Goal: Obtain resource: Obtain resource

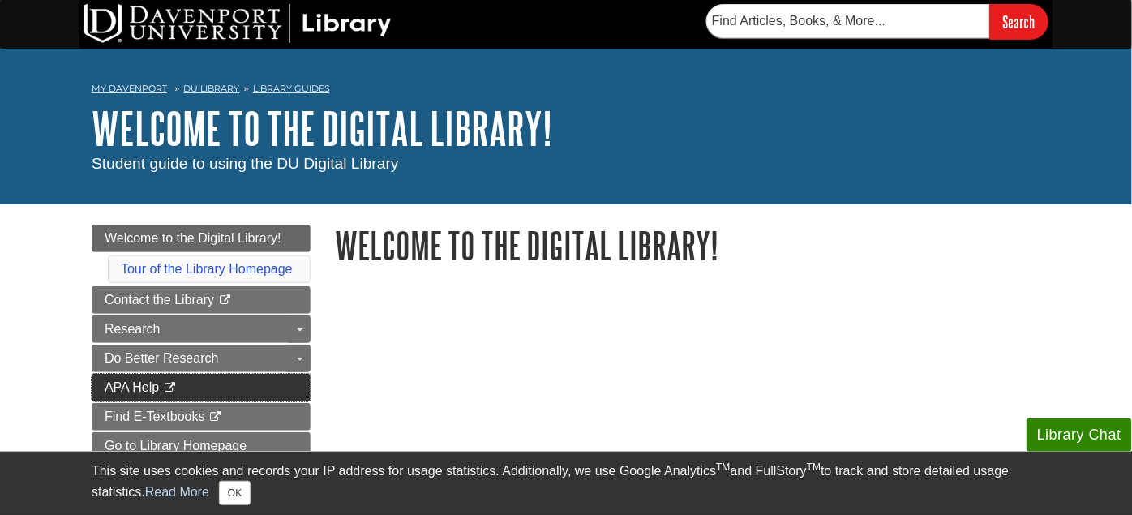
click at [249, 383] on link "APA Help This link opens in a new window" at bounding box center [201, 388] width 219 height 28
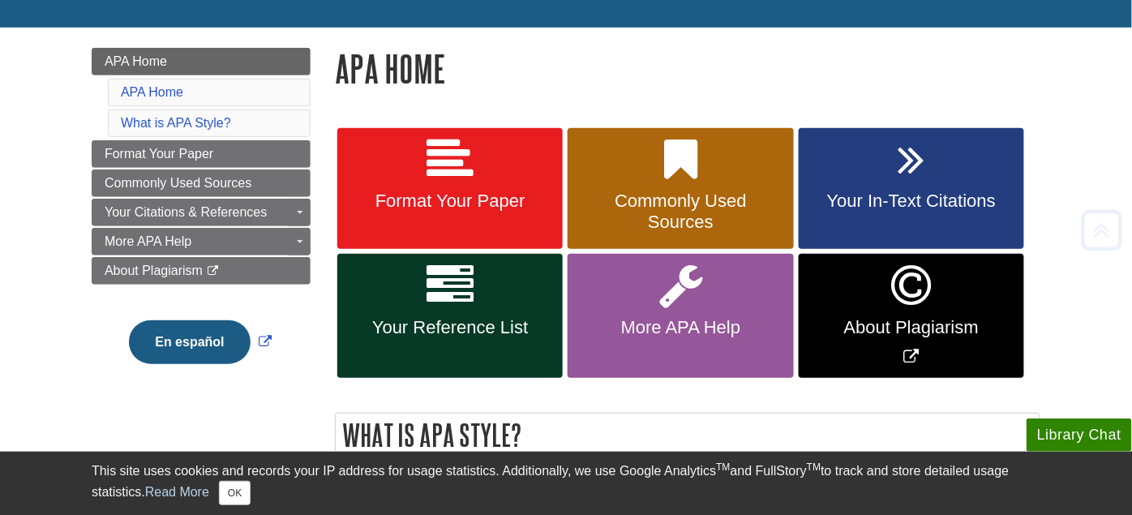
scroll to position [216, 0]
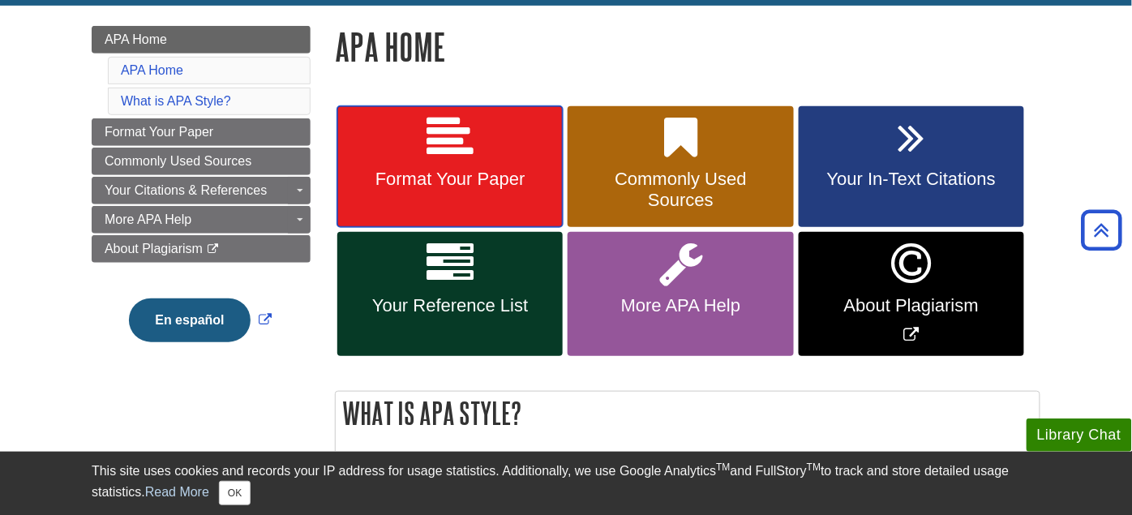
click at [444, 162] on link "Format Your Paper" at bounding box center [449, 167] width 225 height 122
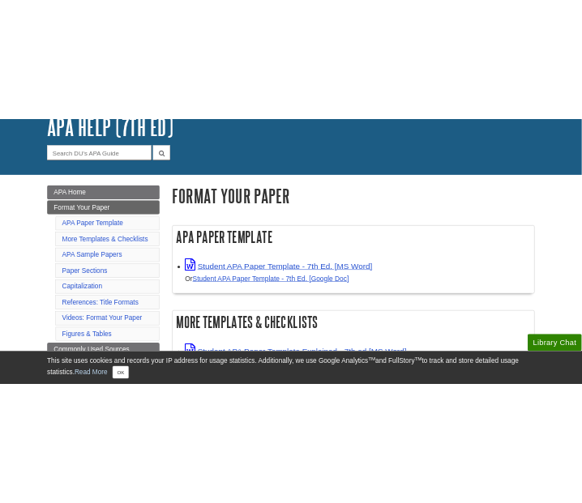
scroll to position [133, 0]
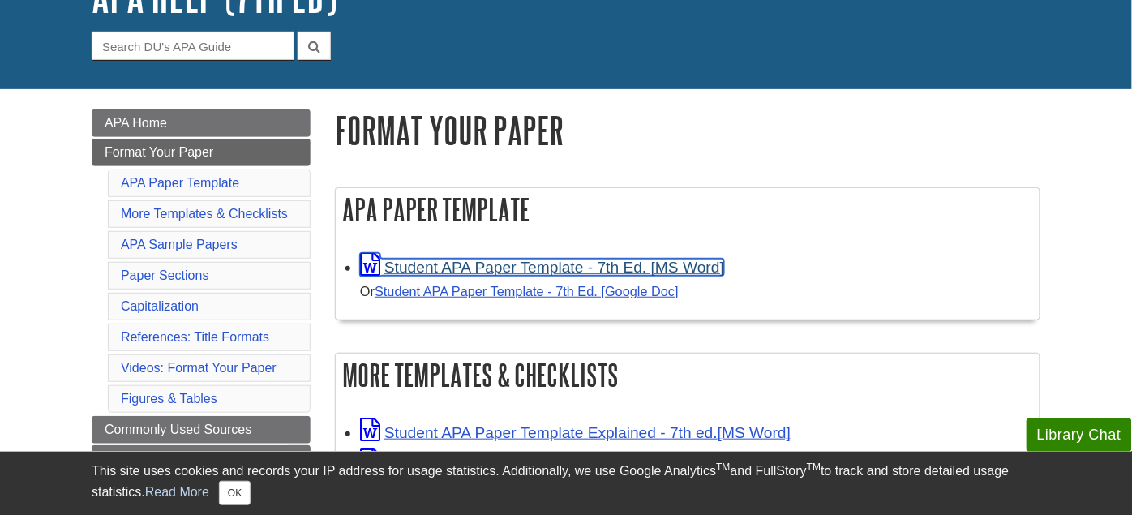
click at [543, 259] on link "Student APA Paper Template - 7th Ed. [MS Word]" at bounding box center [542, 267] width 364 height 17
